Goal: Task Accomplishment & Management: Complete application form

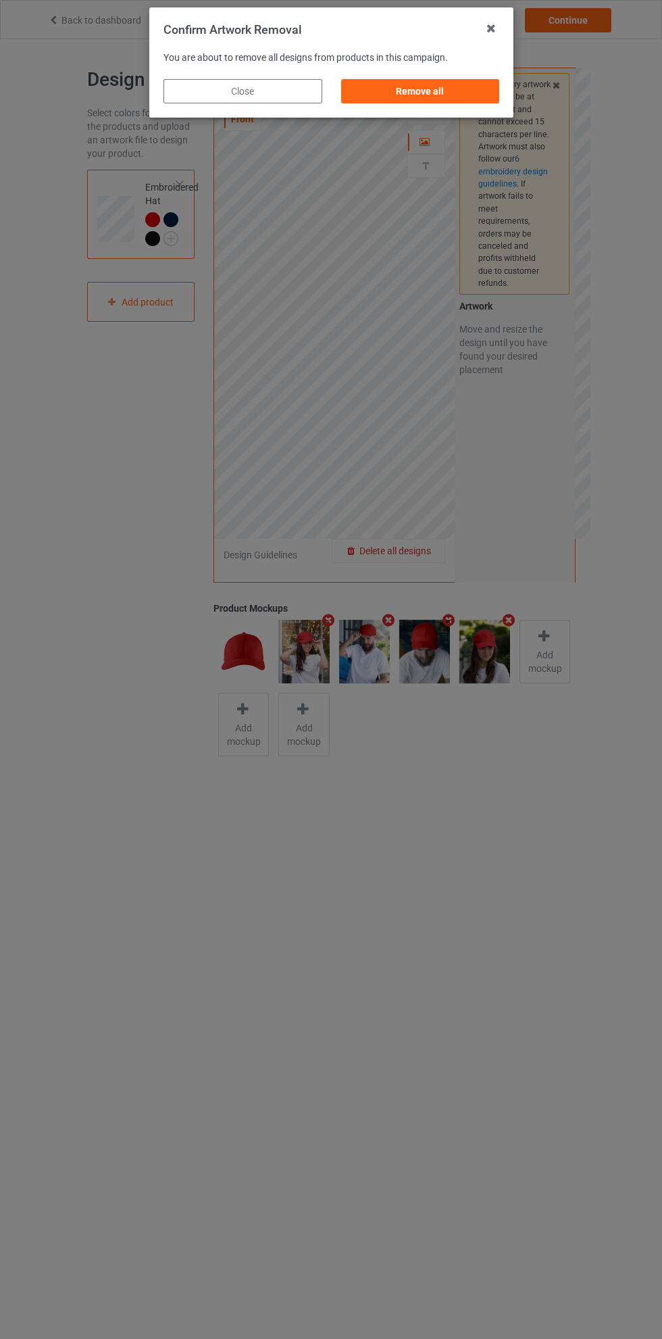
click at [434, 99] on div "Remove all" at bounding box center [420, 91] width 159 height 24
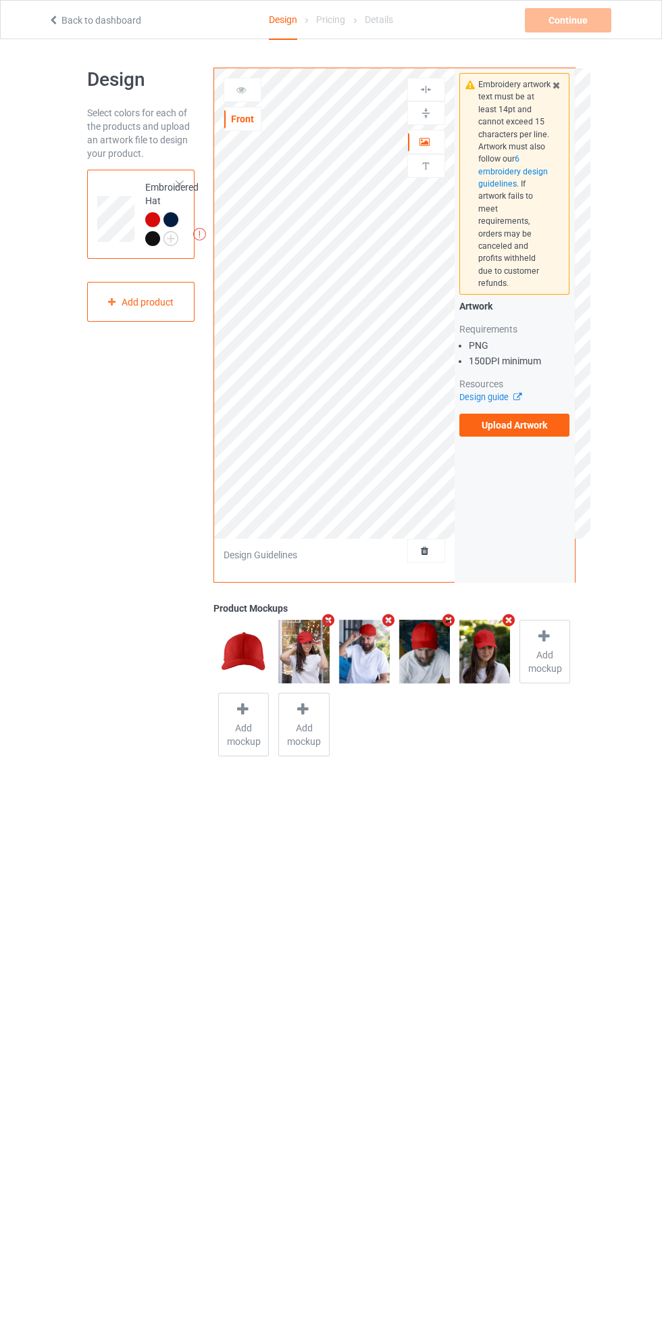
click at [520, 416] on label "Upload Artwork" at bounding box center [515, 425] width 111 height 23
click at [0, 0] on input "Upload Artwork" at bounding box center [0, 0] width 0 height 0
click at [241, 88] on icon at bounding box center [241, 87] width 11 height 9
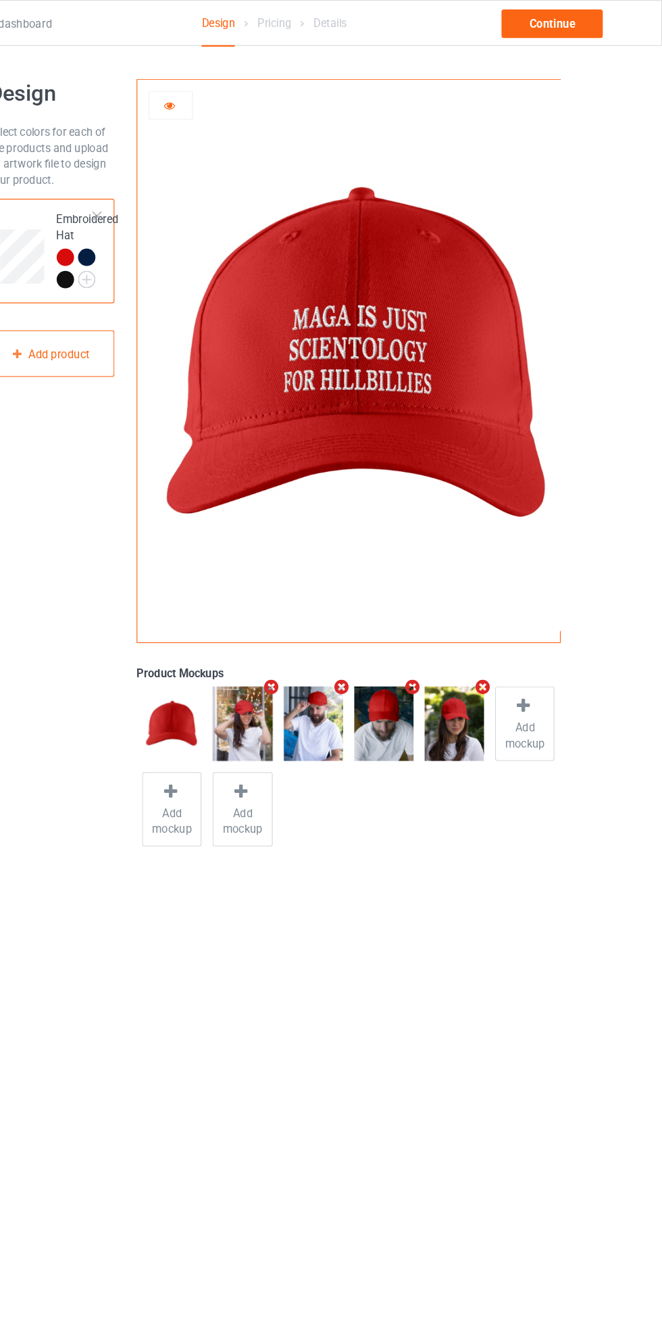
click at [246, 85] on icon at bounding box center [241, 87] width 11 height 9
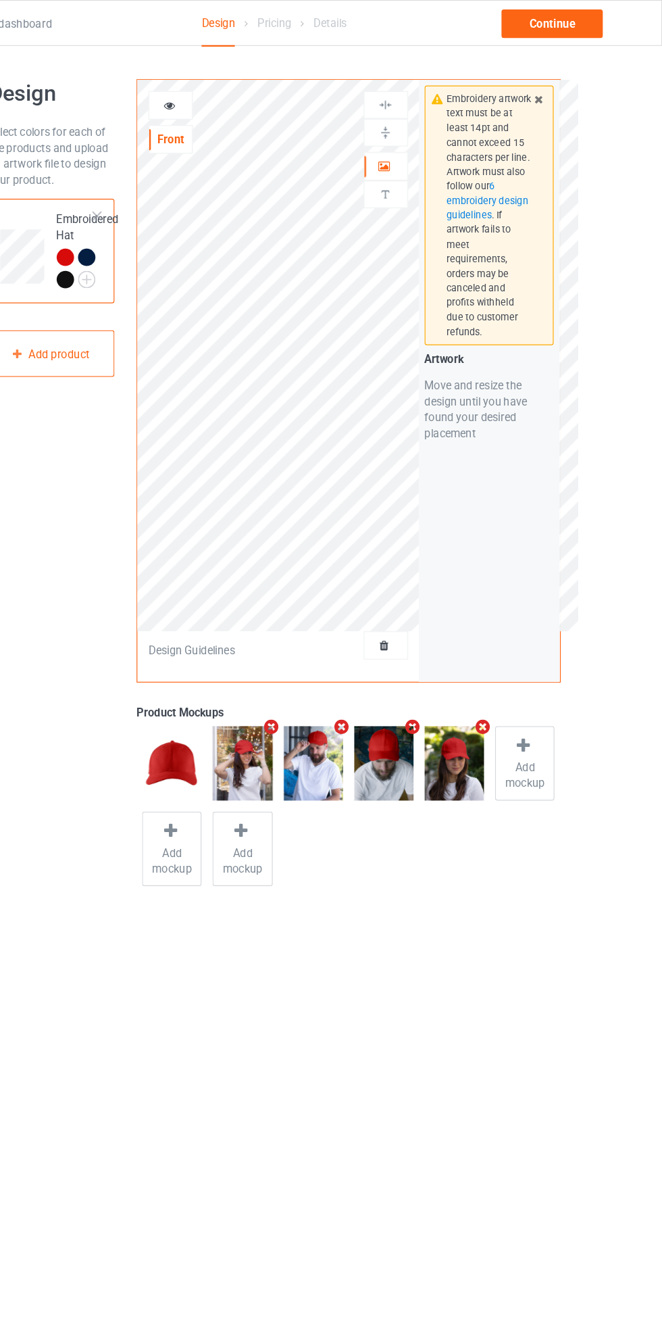
click at [246, 86] on icon at bounding box center [241, 87] width 11 height 9
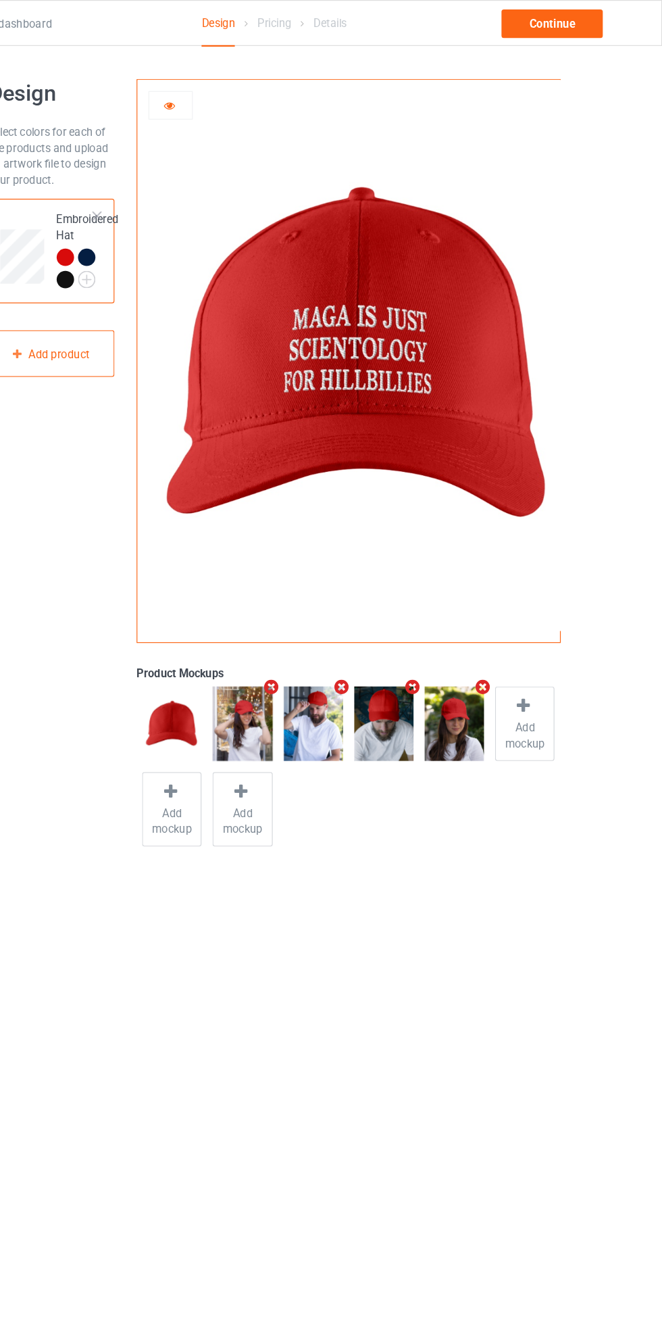
click at [245, 93] on icon at bounding box center [241, 87] width 11 height 9
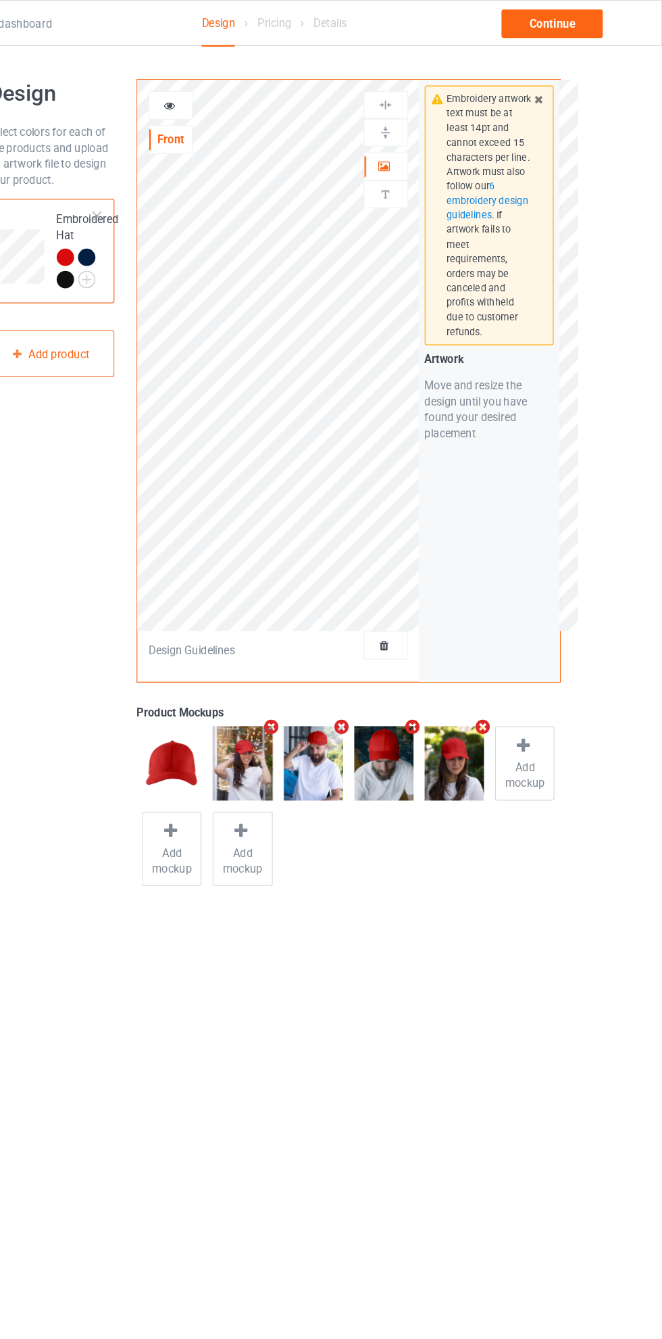
click at [425, 143] on icon at bounding box center [425, 139] width 11 height 9
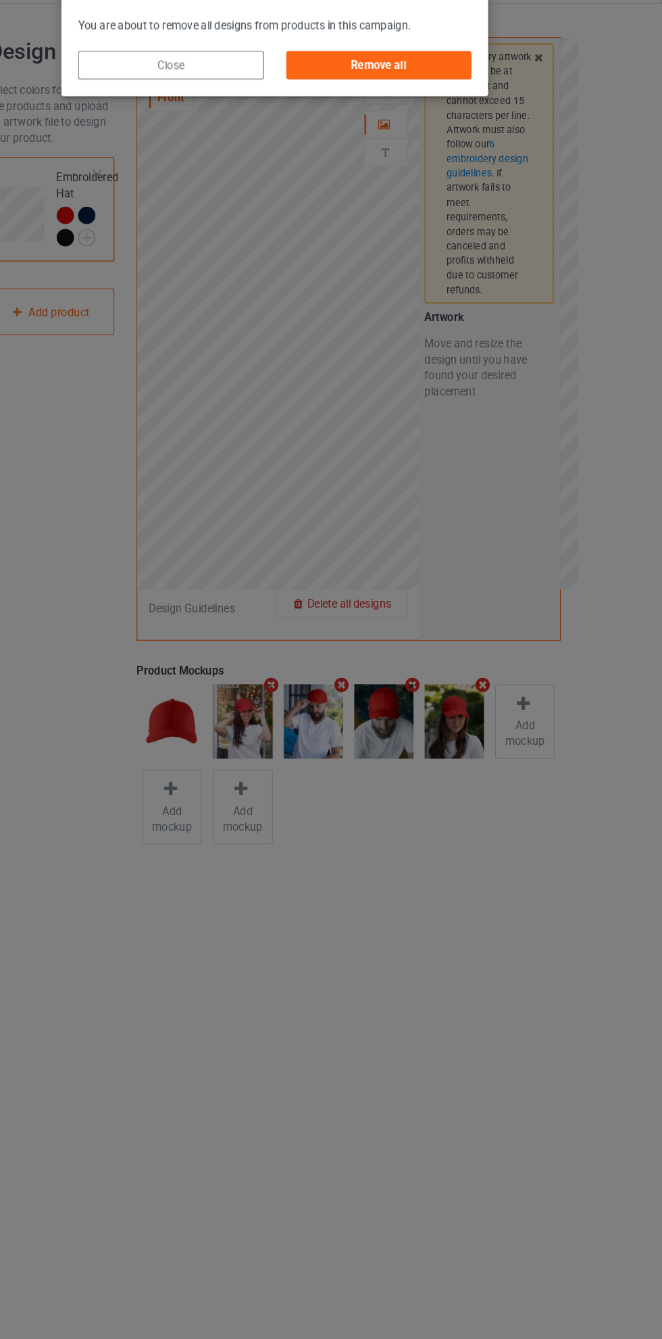
click at [464, 93] on div "Remove all" at bounding box center [420, 91] width 159 height 24
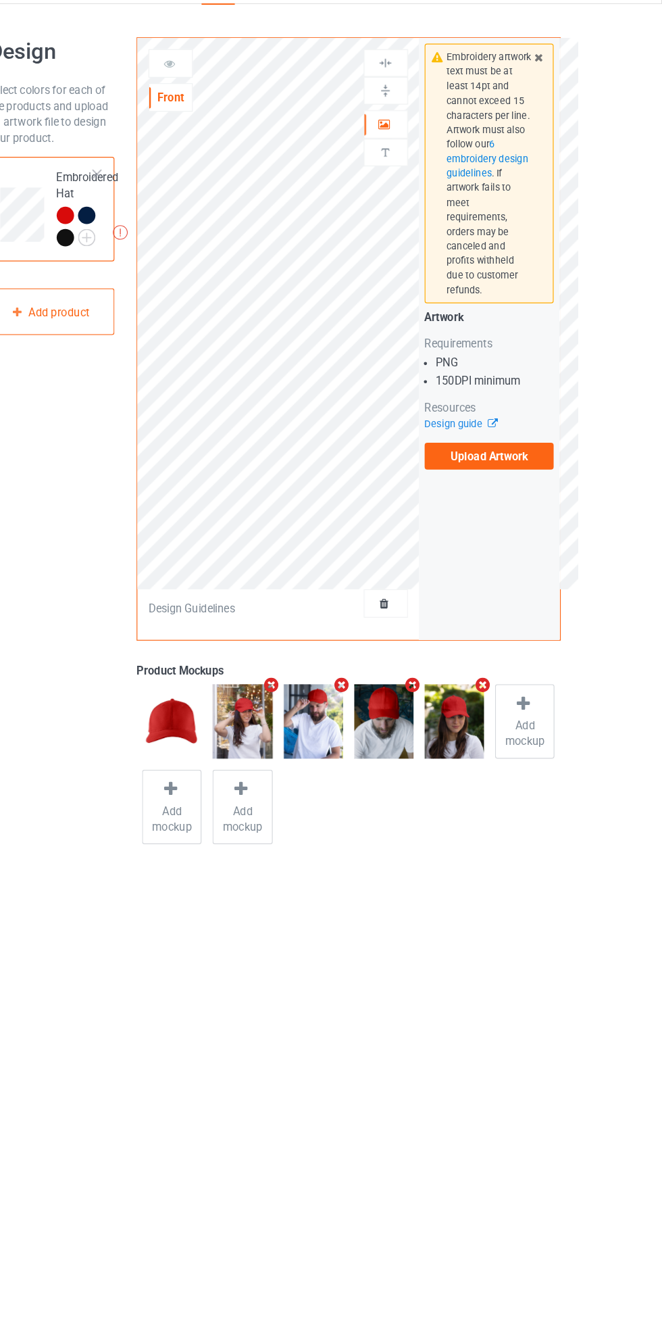
click at [520, 416] on label "Upload Artwork" at bounding box center [515, 425] width 111 height 23
click at [0, 0] on input "Upload Artwork" at bounding box center [0, 0] width 0 height 0
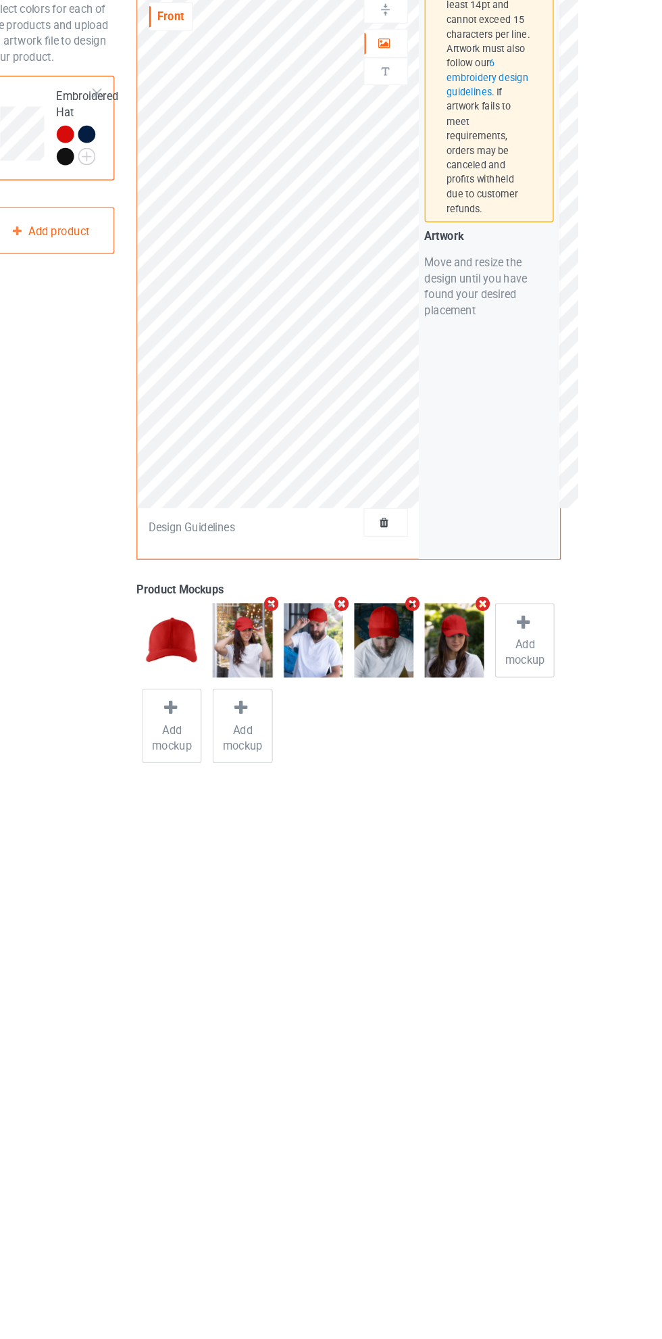
click at [425, 549] on icon at bounding box center [425, 548] width 11 height 9
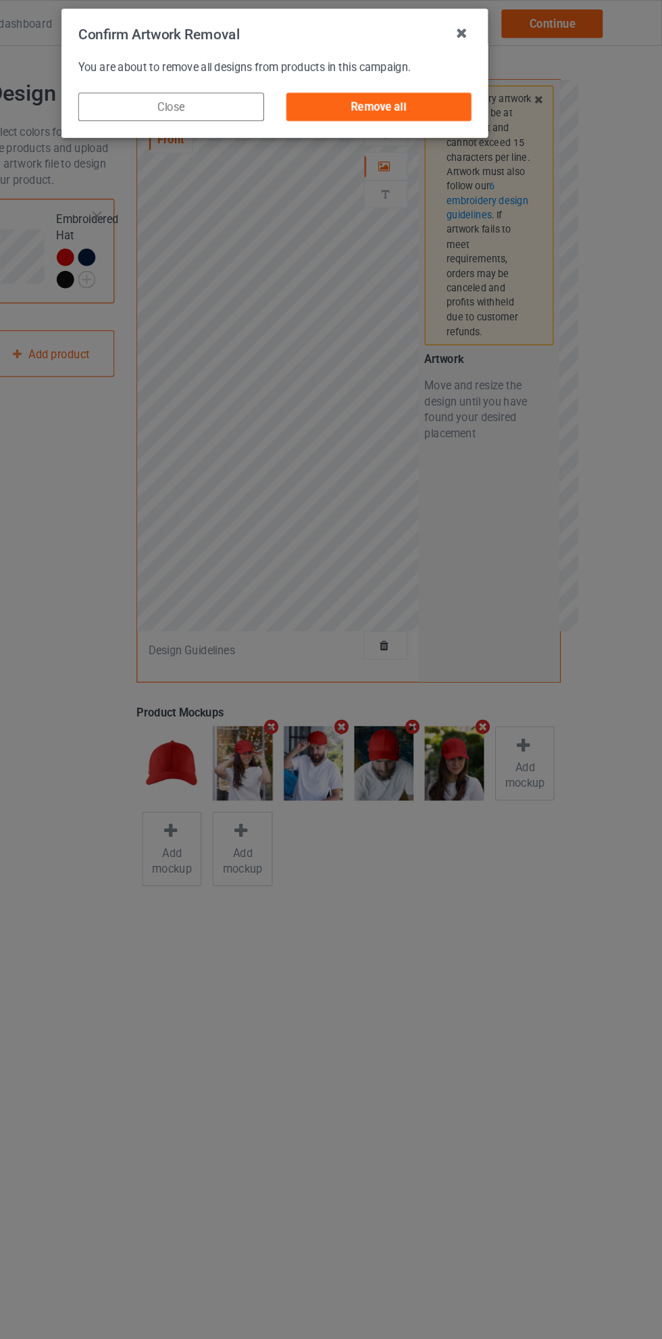
click at [443, 88] on div "Remove all" at bounding box center [420, 91] width 159 height 24
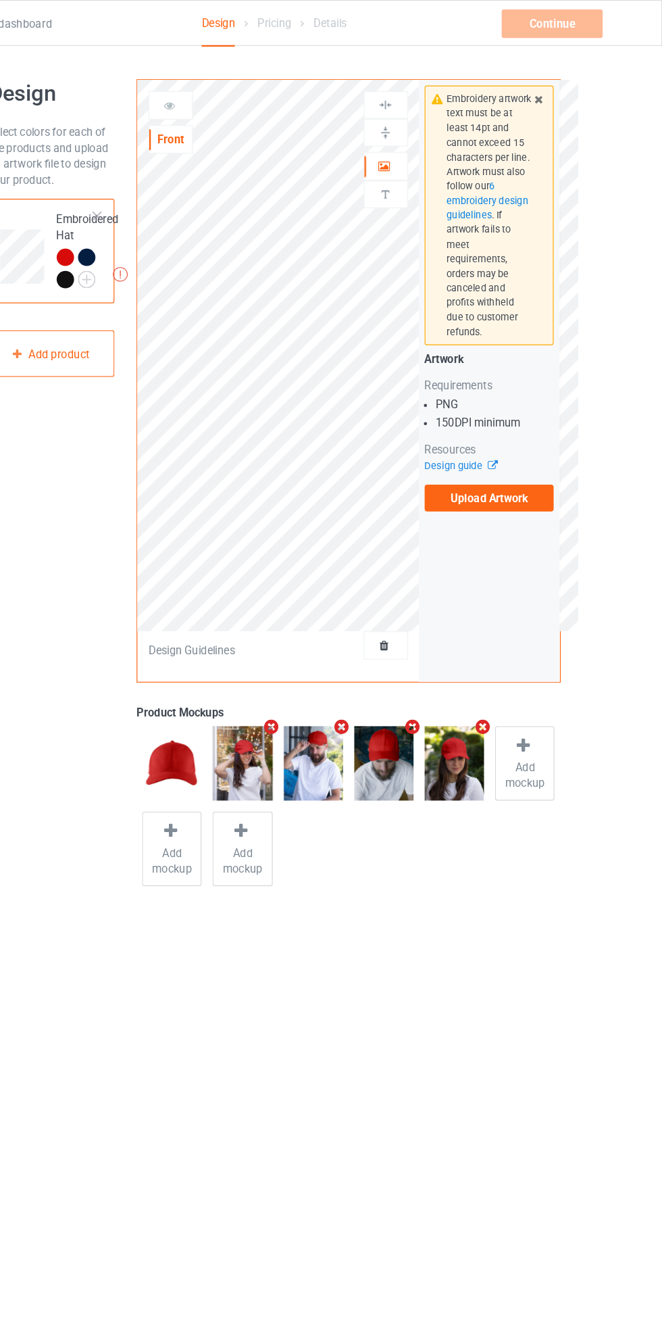
click at [523, 414] on label "Upload Artwork" at bounding box center [515, 425] width 111 height 23
click at [0, 0] on input "Upload Artwork" at bounding box center [0, 0] width 0 height 0
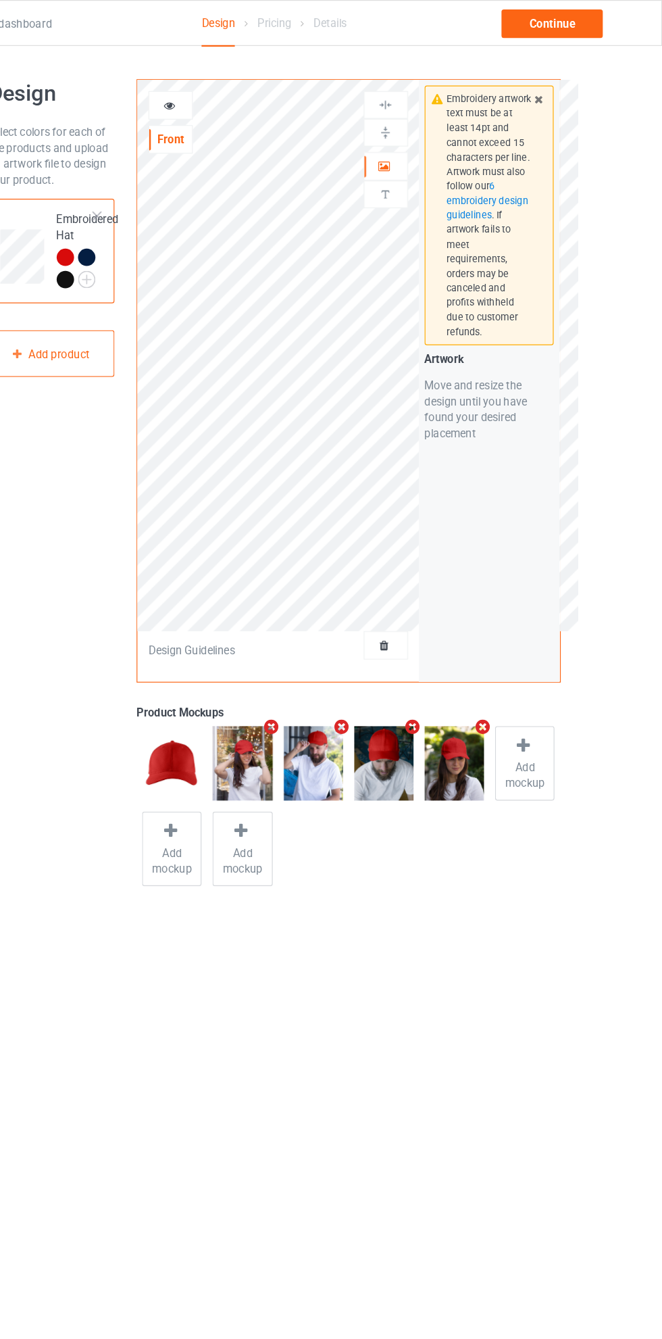
click at [425, 144] on icon at bounding box center [425, 139] width 11 height 9
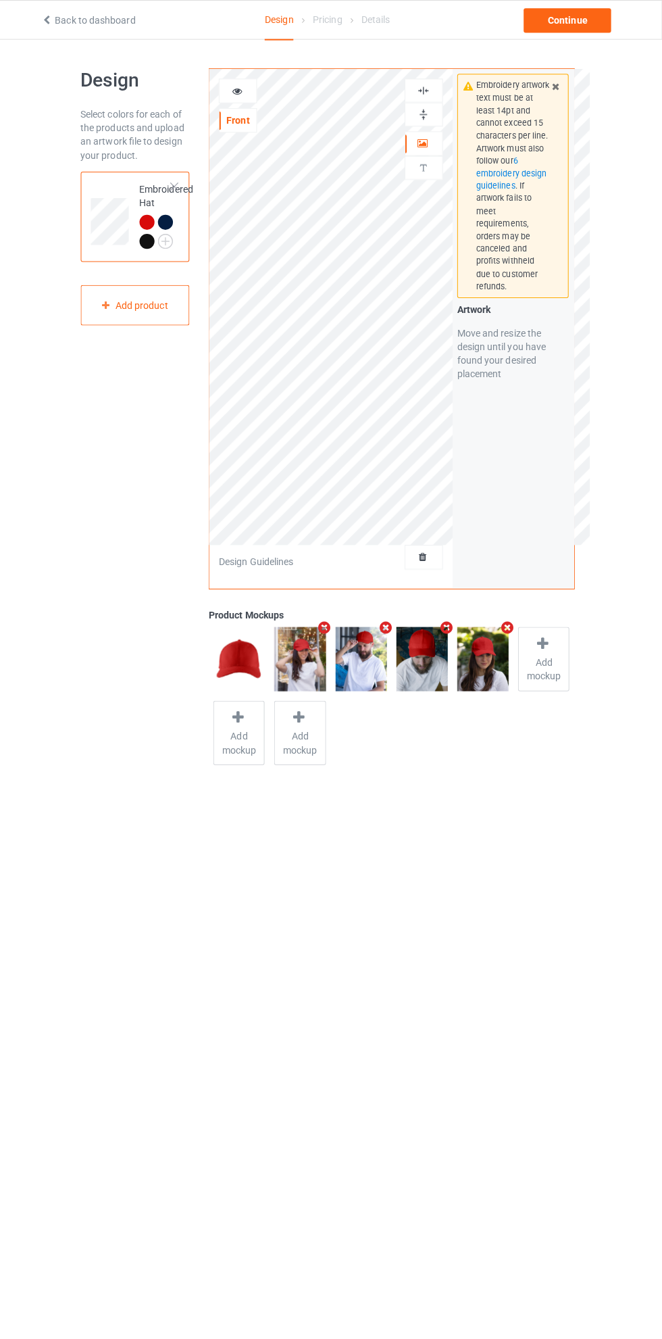
click at [426, 89] on img at bounding box center [426, 89] width 13 height 13
click at [243, 89] on icon at bounding box center [241, 87] width 11 height 9
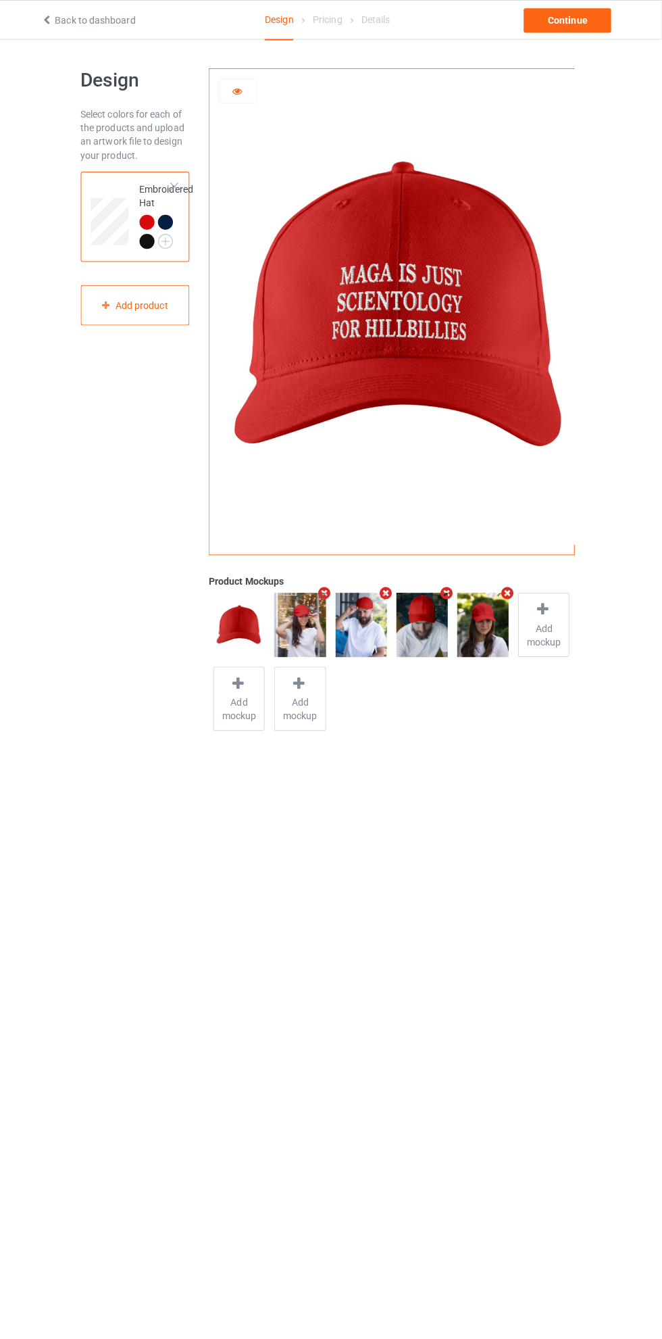
click at [0, 0] on img at bounding box center [0, 0] width 0 height 0
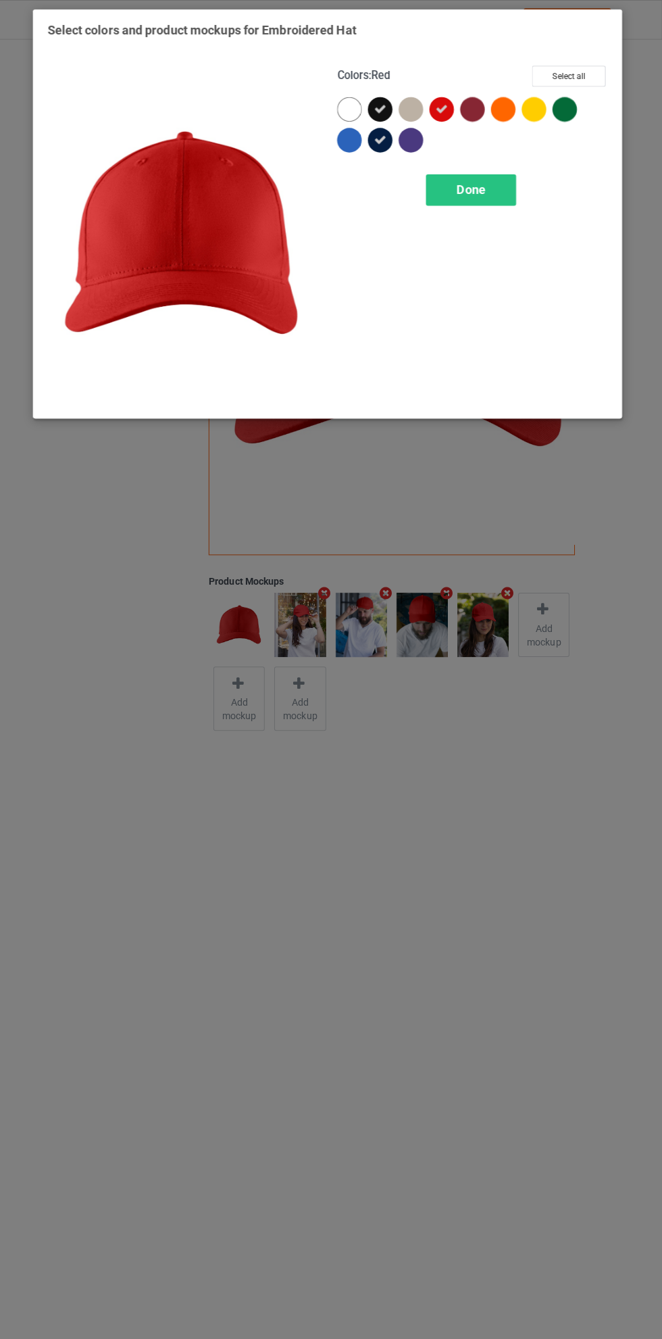
click at [383, 138] on icon at bounding box center [383, 138] width 12 height 12
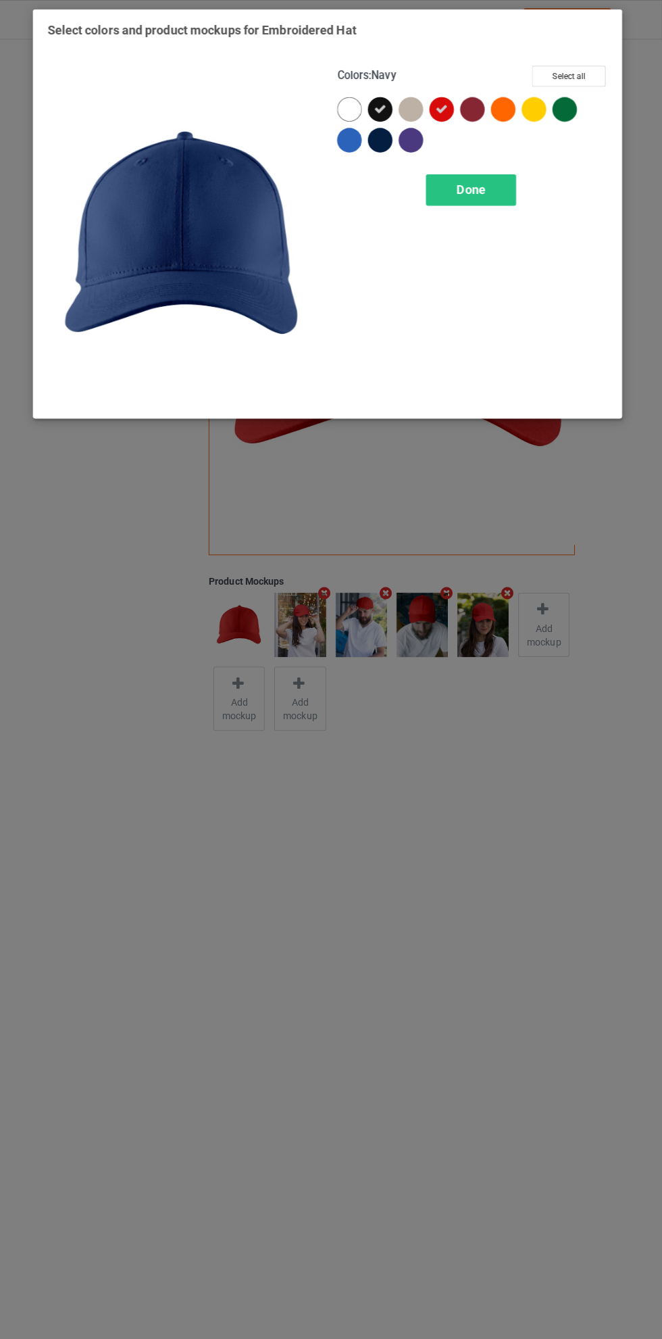
click at [383, 102] on icon at bounding box center [383, 108] width 12 height 12
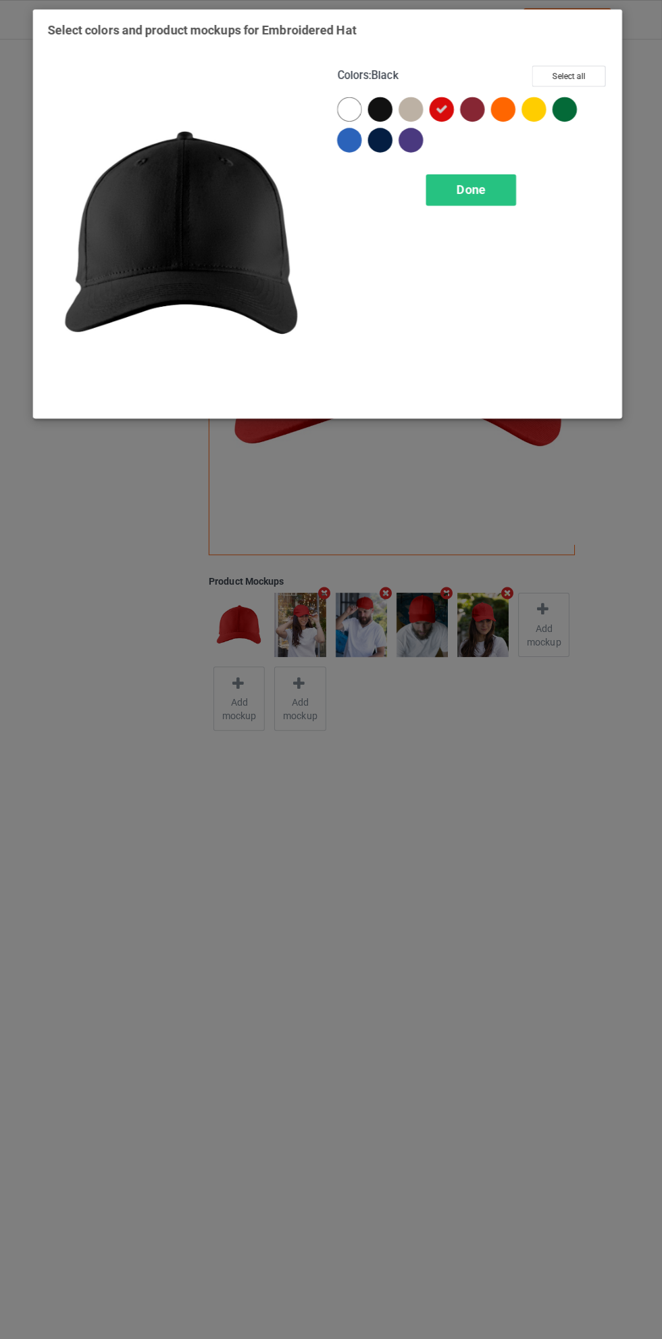
click at [492, 186] on div "Done" at bounding box center [473, 187] width 89 height 31
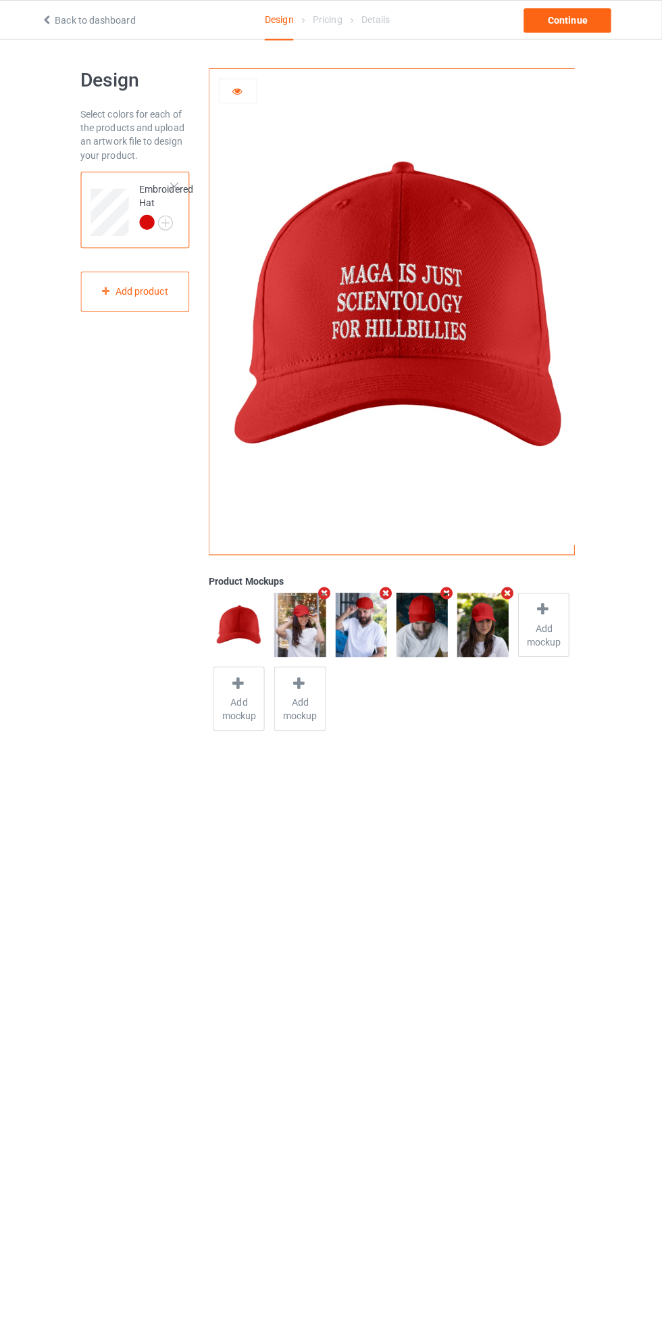
click at [241, 90] on icon at bounding box center [241, 87] width 11 height 9
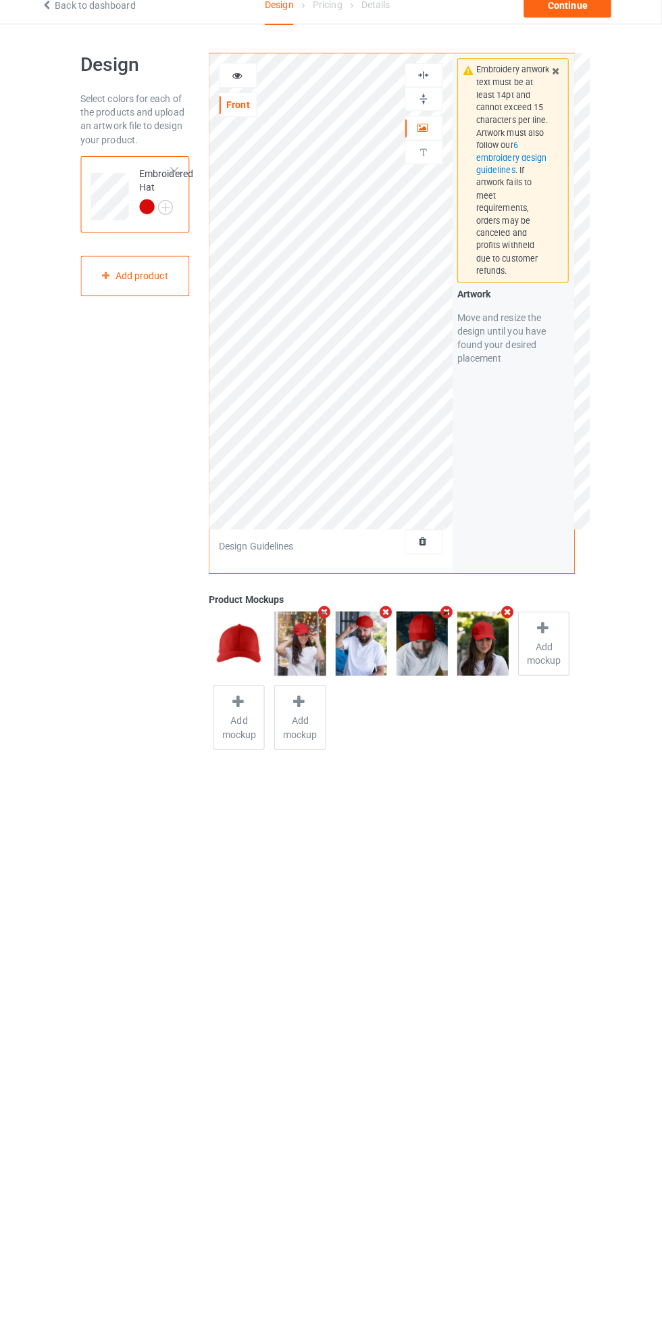
scroll to position [13, 0]
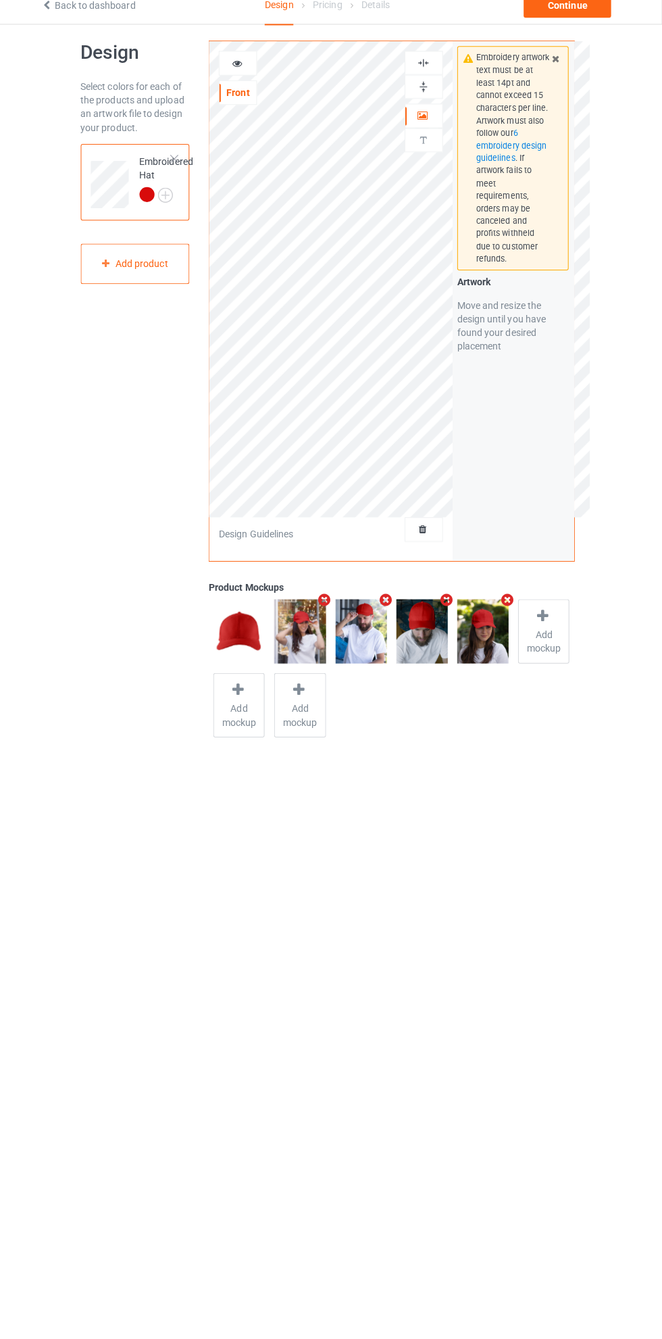
click at [462, 320] on div "Move and resize the design until you have found your desired placement" at bounding box center [515, 337] width 111 height 54
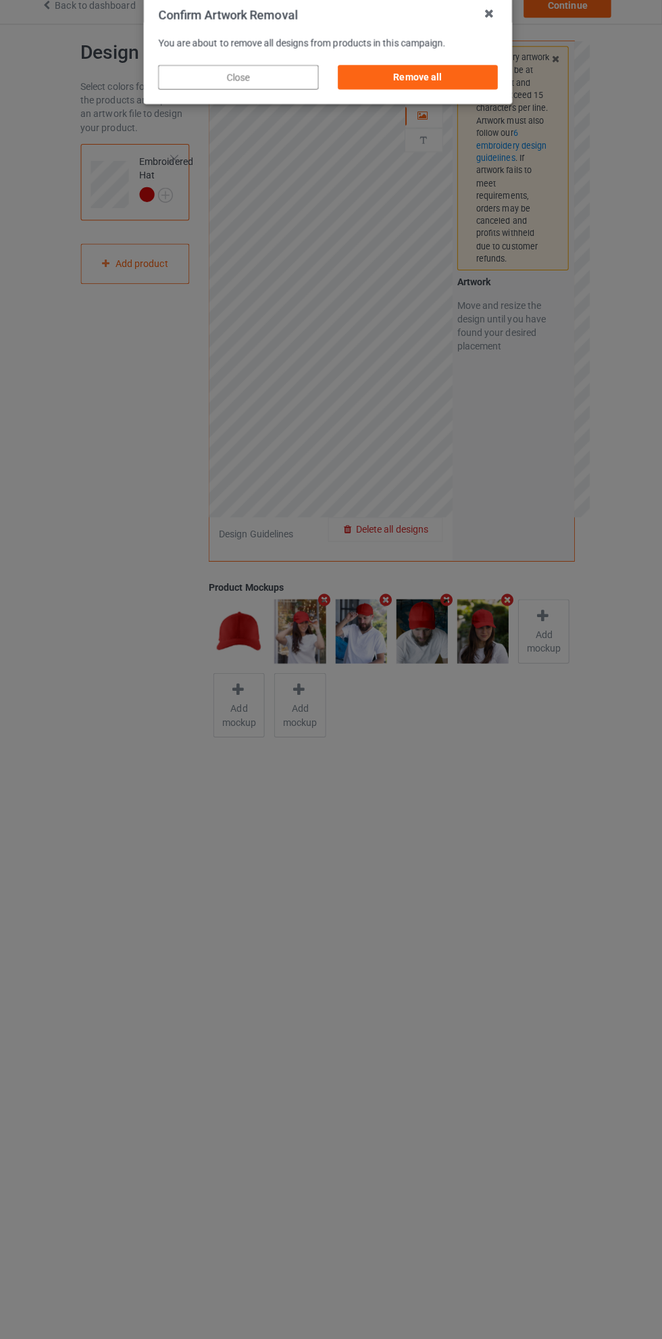
click at [447, 82] on div "Remove all" at bounding box center [420, 91] width 159 height 24
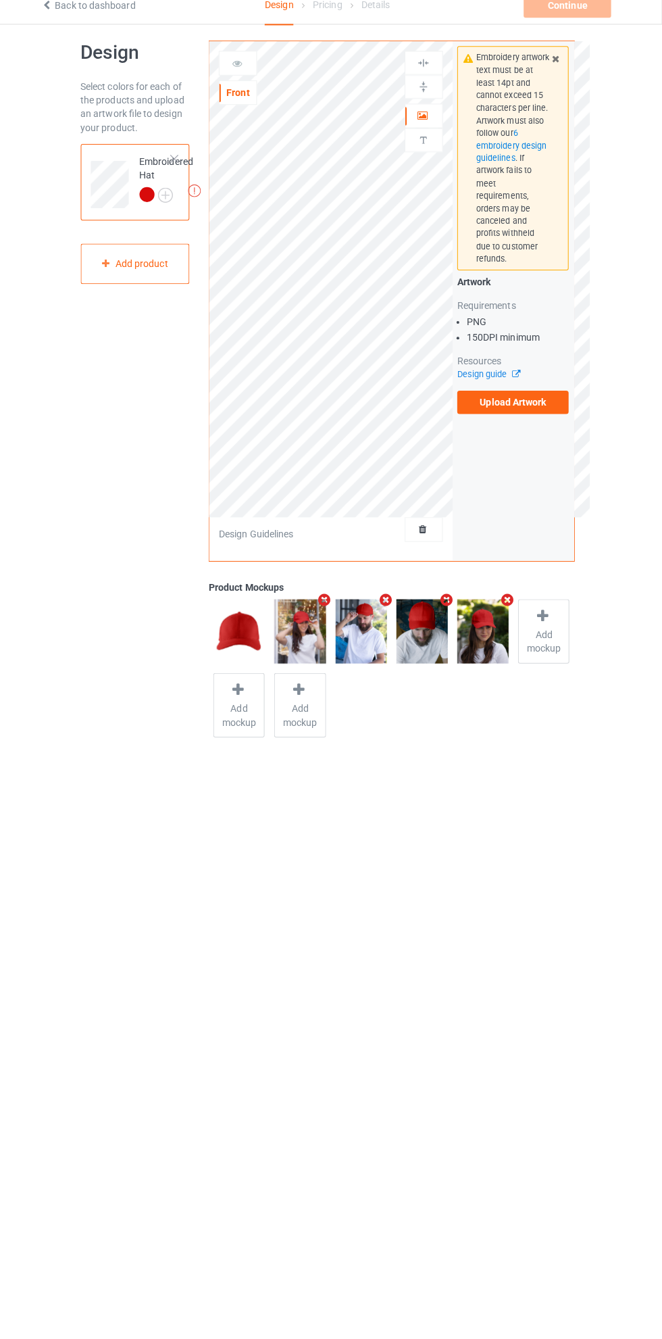
click at [537, 404] on label "Upload Artwork" at bounding box center [515, 412] width 111 height 23
click at [0, 0] on input "Upload Artwork" at bounding box center [0, 0] width 0 height 0
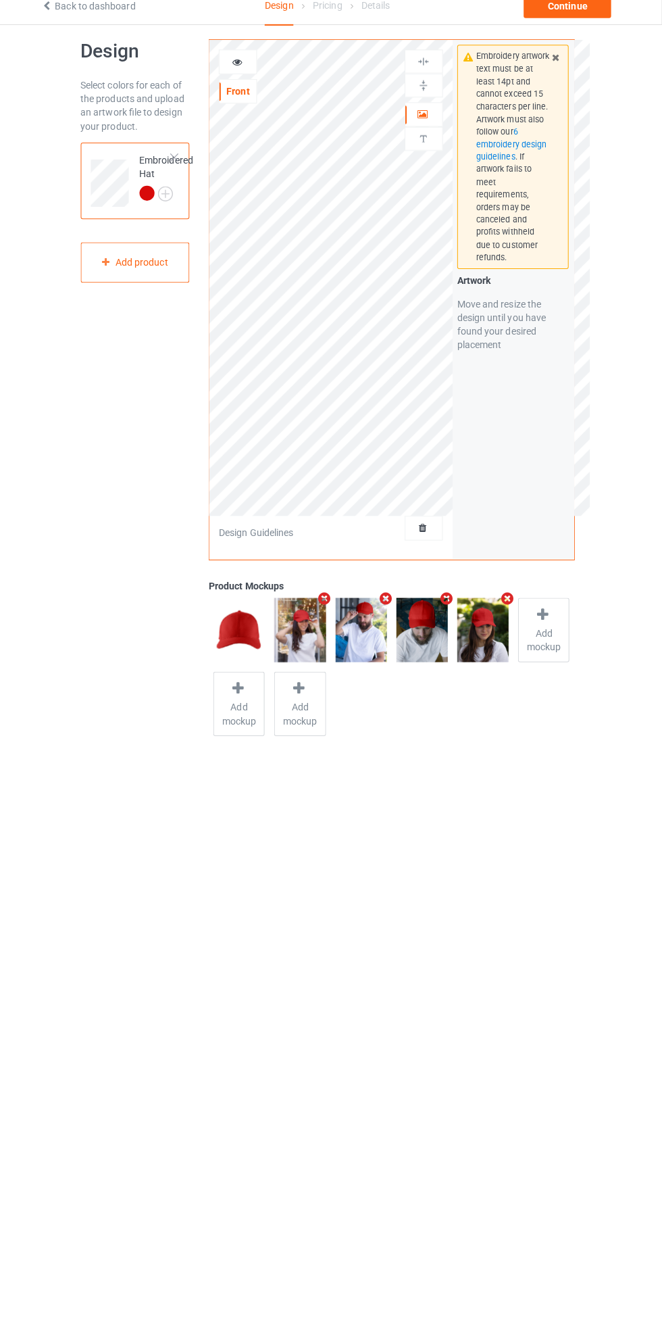
scroll to position [14, 0]
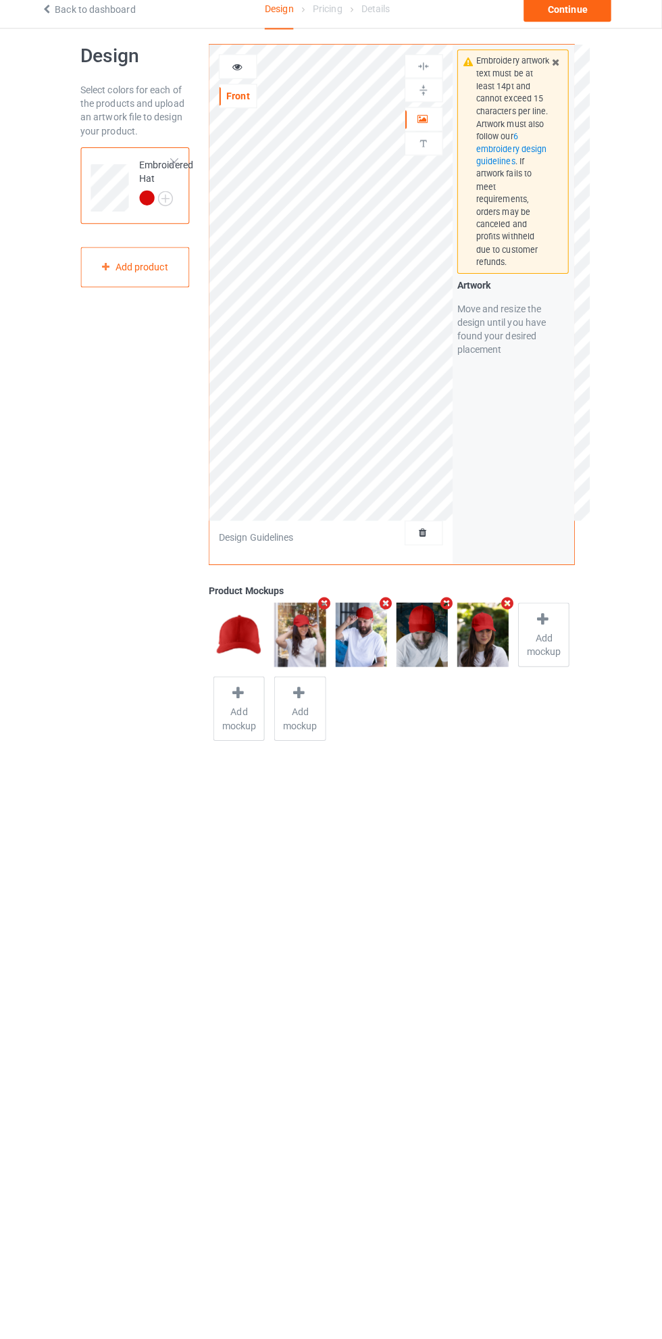
click at [324, 843] on body "Back to dashboard Design Pricing Details Continue Design Select colors for each…" at bounding box center [331, 695] width 662 height 1339
click at [584, 23] on div "Continue" at bounding box center [568, 20] width 87 height 24
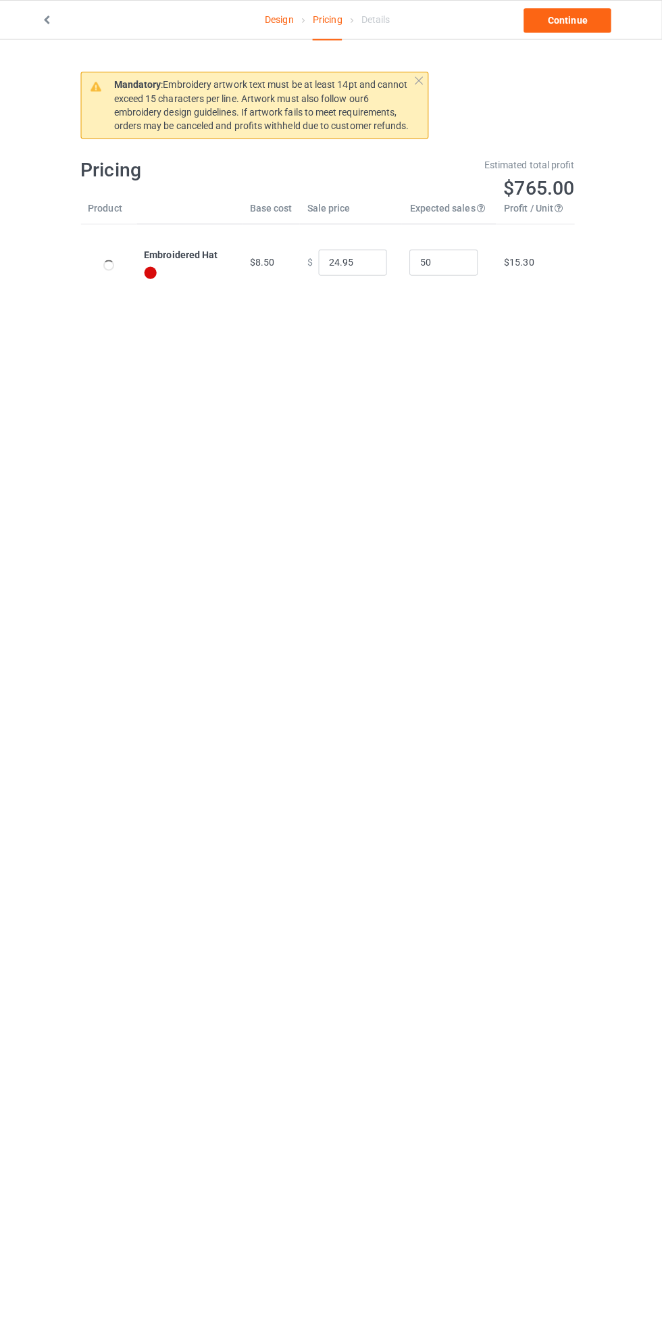
click at [579, 30] on link "Continue" at bounding box center [568, 20] width 87 height 24
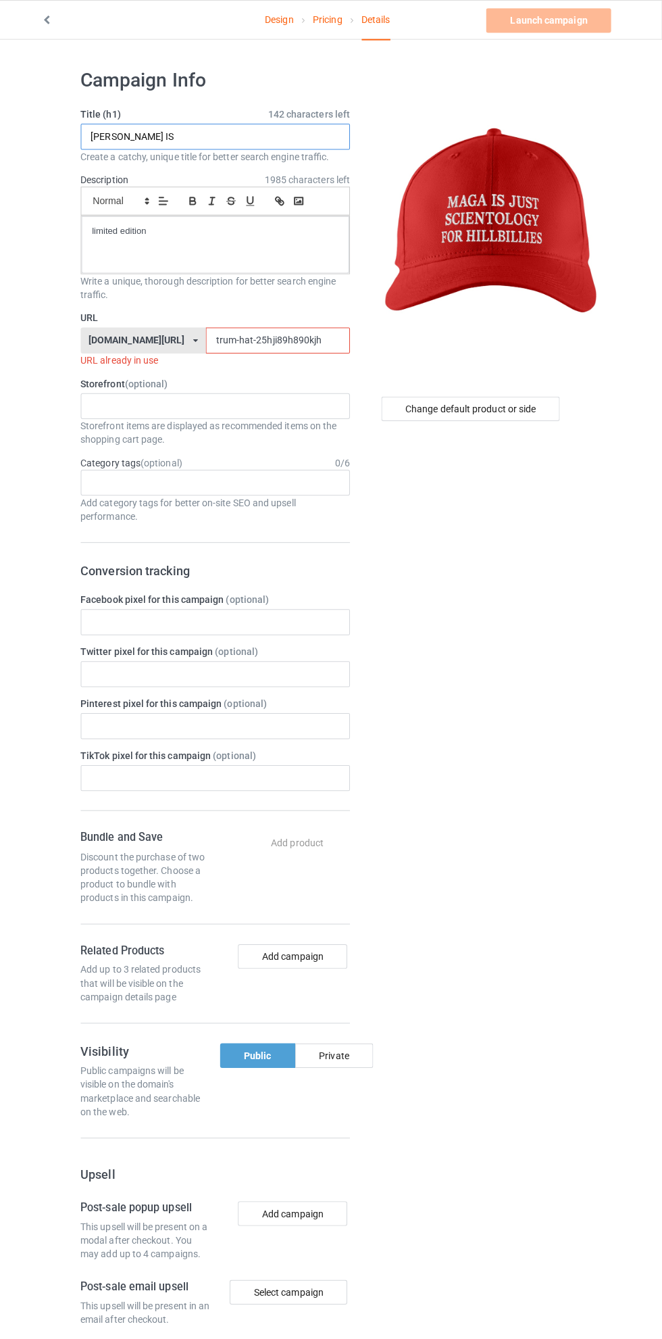
click at [246, 136] on input "[PERSON_NAME] IS" at bounding box center [220, 135] width 266 height 26
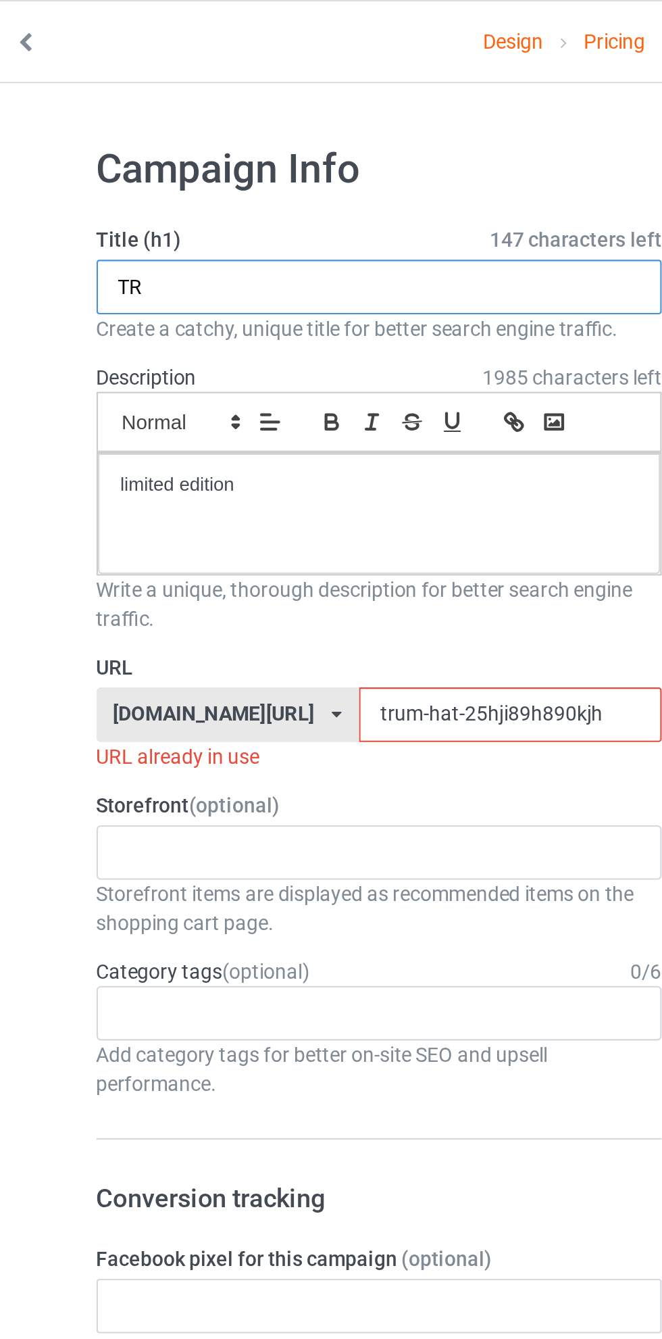
type input "T"
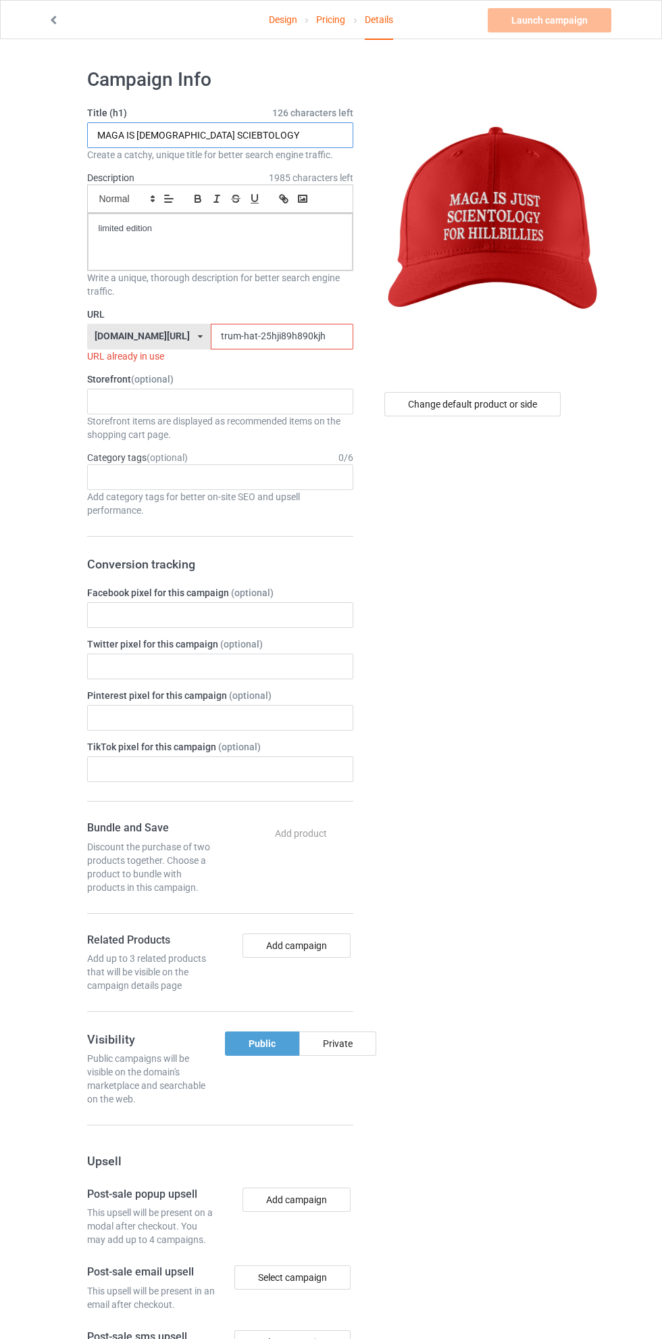
type input "MAGA IS [DEMOGRAPHIC_DATA] SCIEBTOLOGY"
click at [224, 337] on input "trum-hat-25hji89h890kjh" at bounding box center [282, 337] width 143 height 26
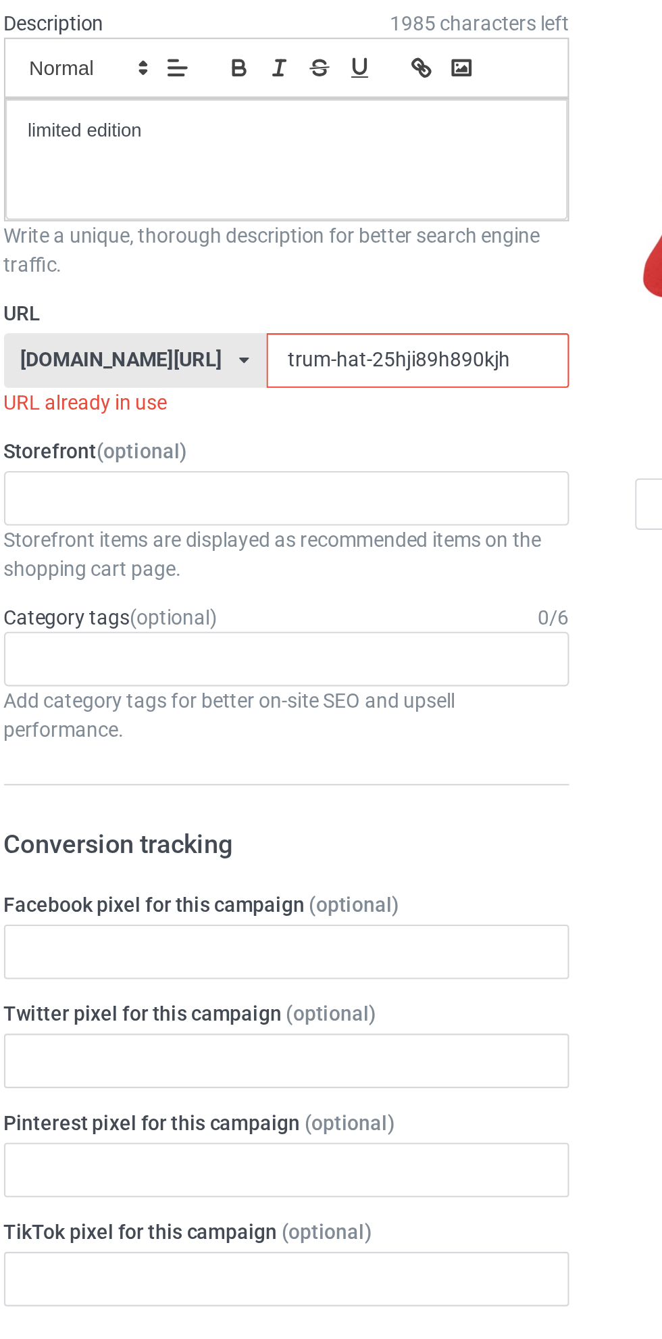
click at [211, 338] on input "trum-hat-25hji89h890kjh" at bounding box center [282, 337] width 143 height 26
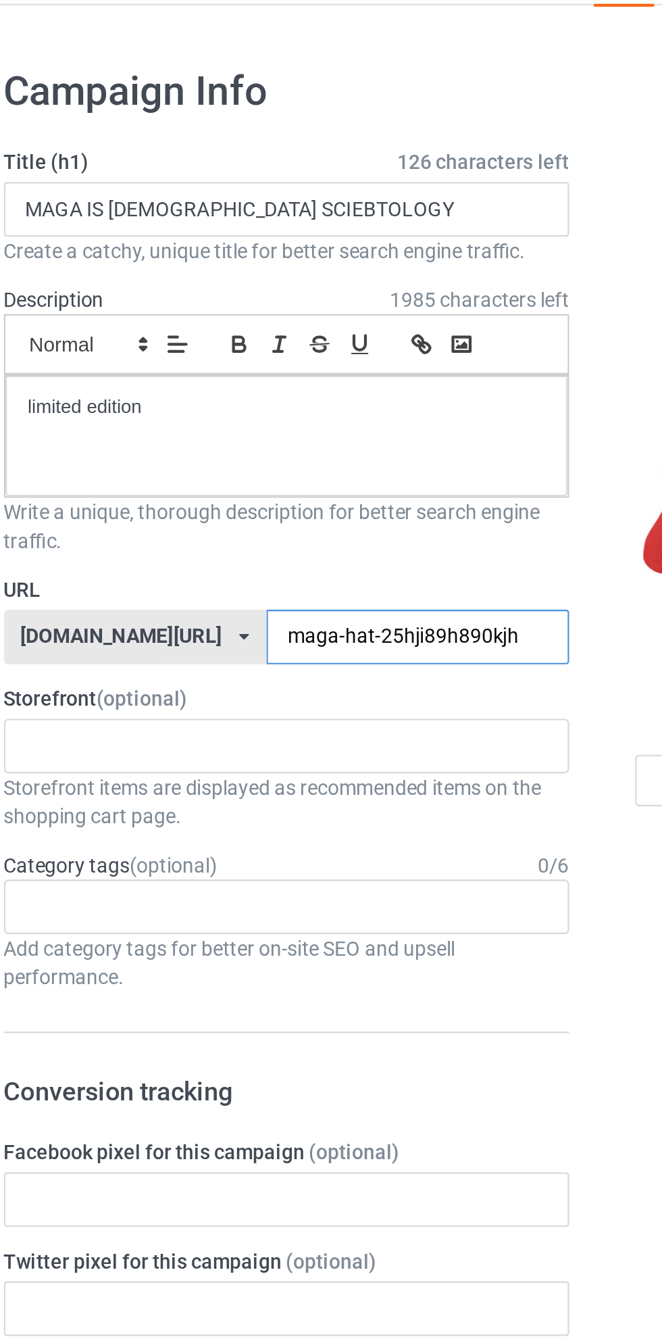
type input "maga-hat-25hji89h890kjh"
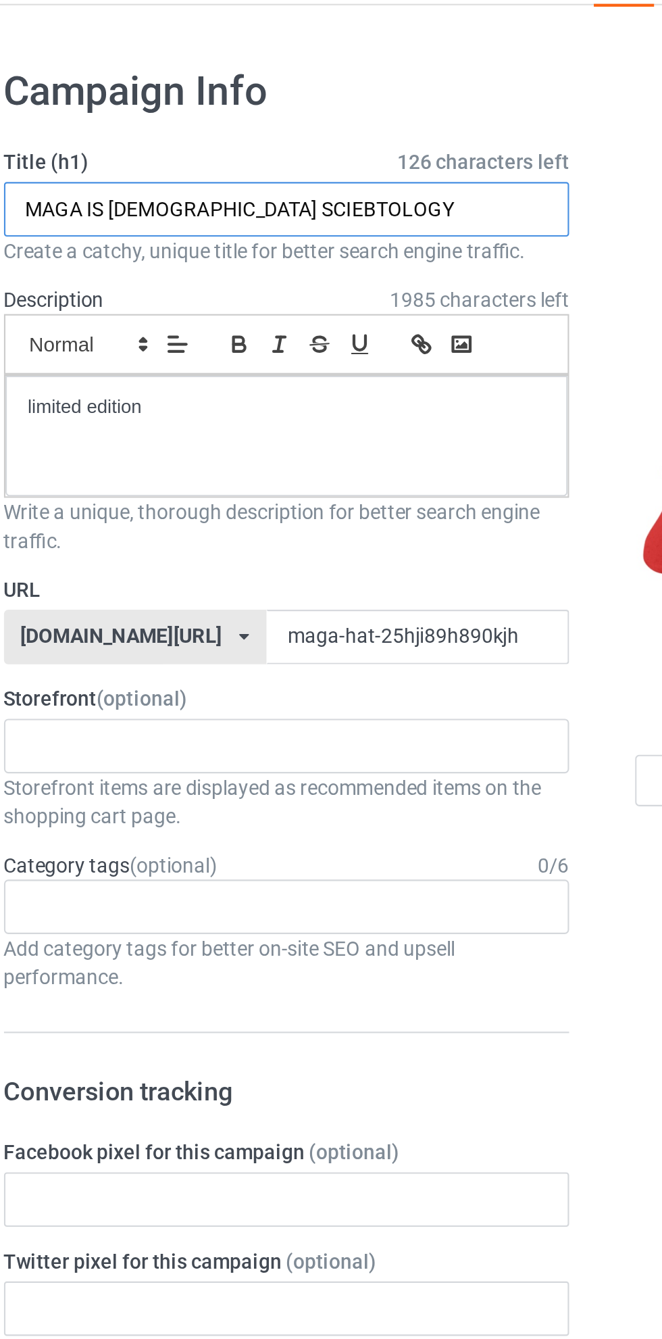
click at [148, 134] on input "MAGA IS [DEMOGRAPHIC_DATA] SCIEBTOLOGY" at bounding box center [220, 135] width 266 height 26
type input "MAGA IS JUST SCIEBTOLOGY"
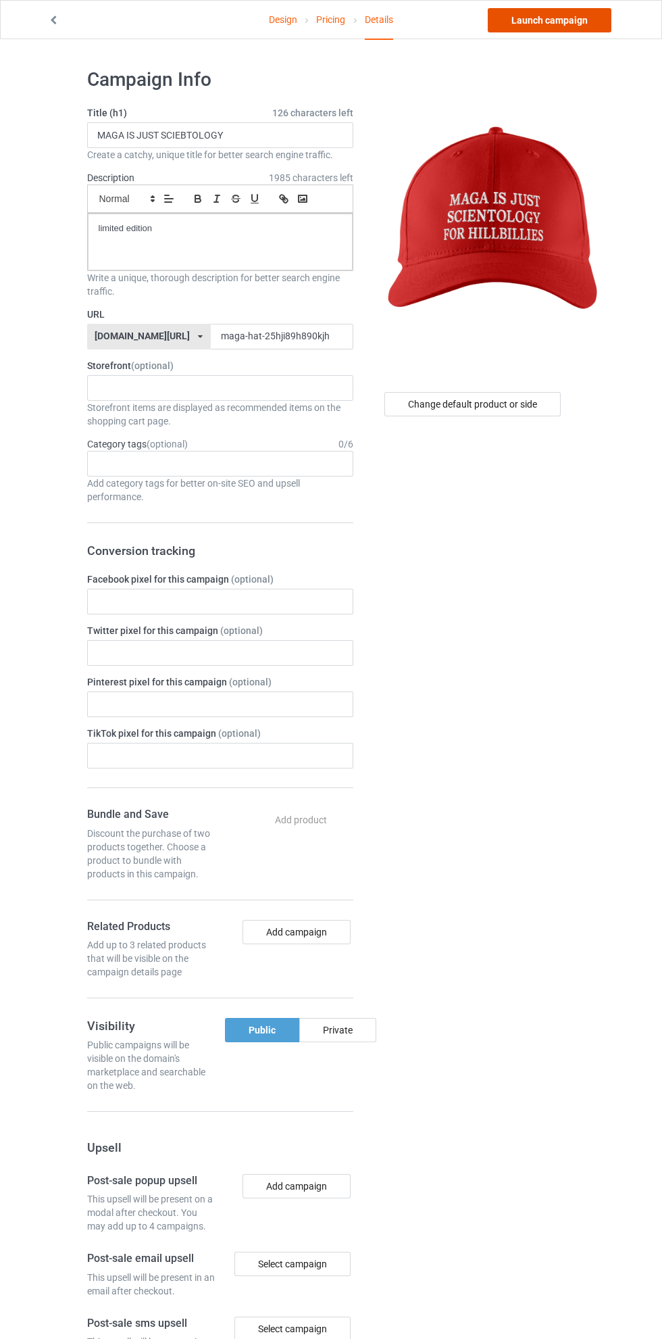
click at [564, 20] on link "Launch campaign" at bounding box center [550, 20] width 124 height 24
